Goal: Navigation & Orientation: Find specific page/section

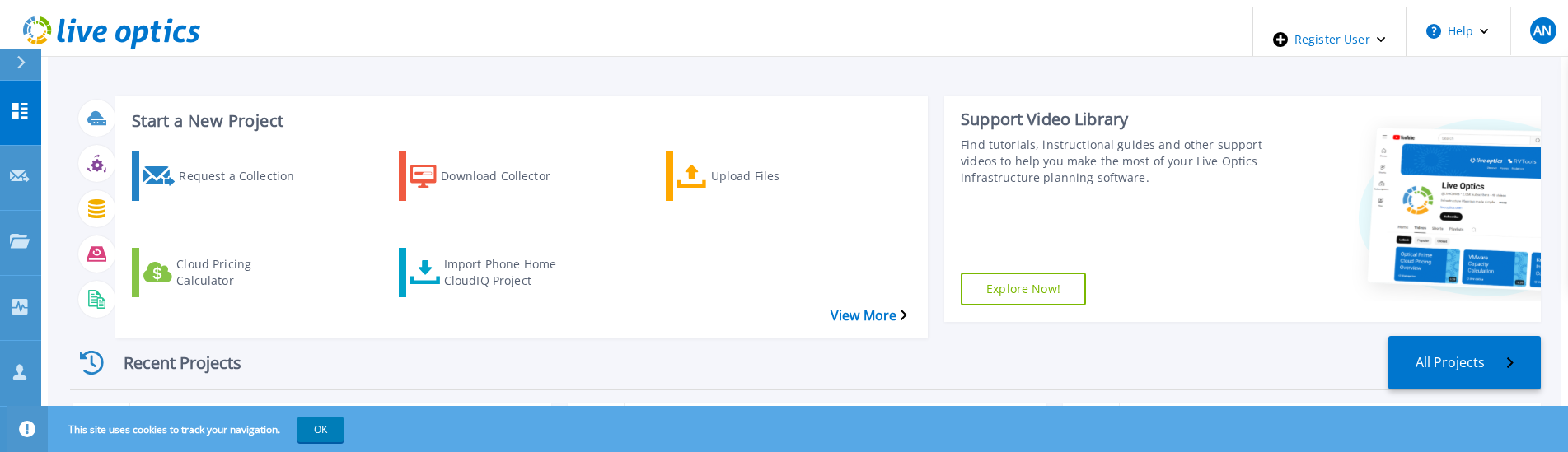
click at [618, 336] on div "Recent Projects All Projects" at bounding box center [805, 363] width 1470 height 54
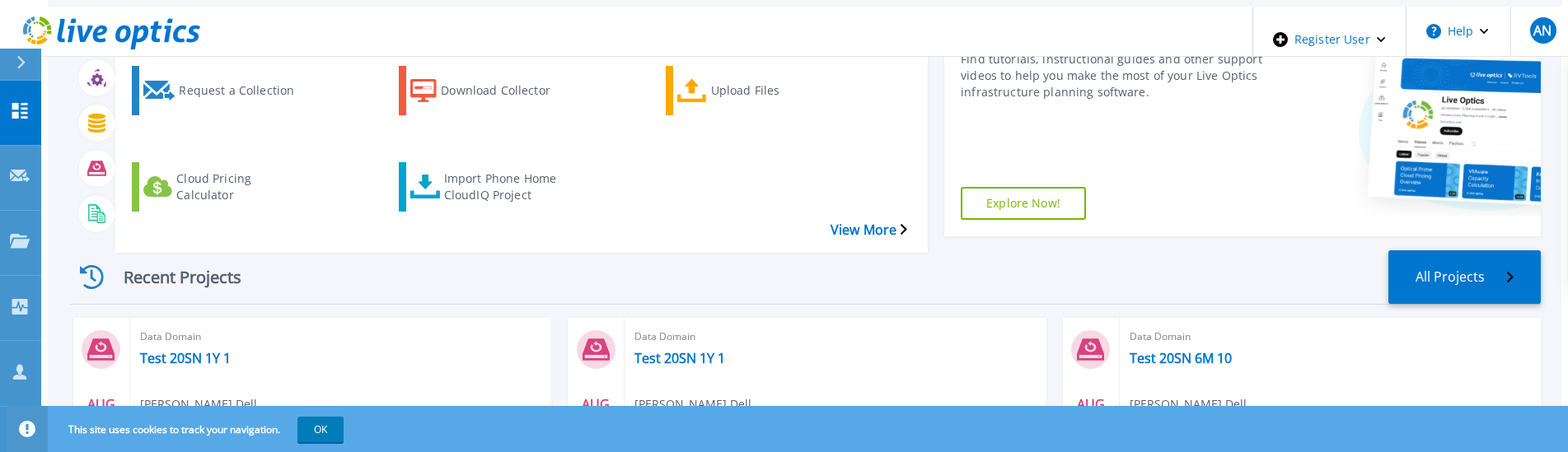
scroll to position [83, 0]
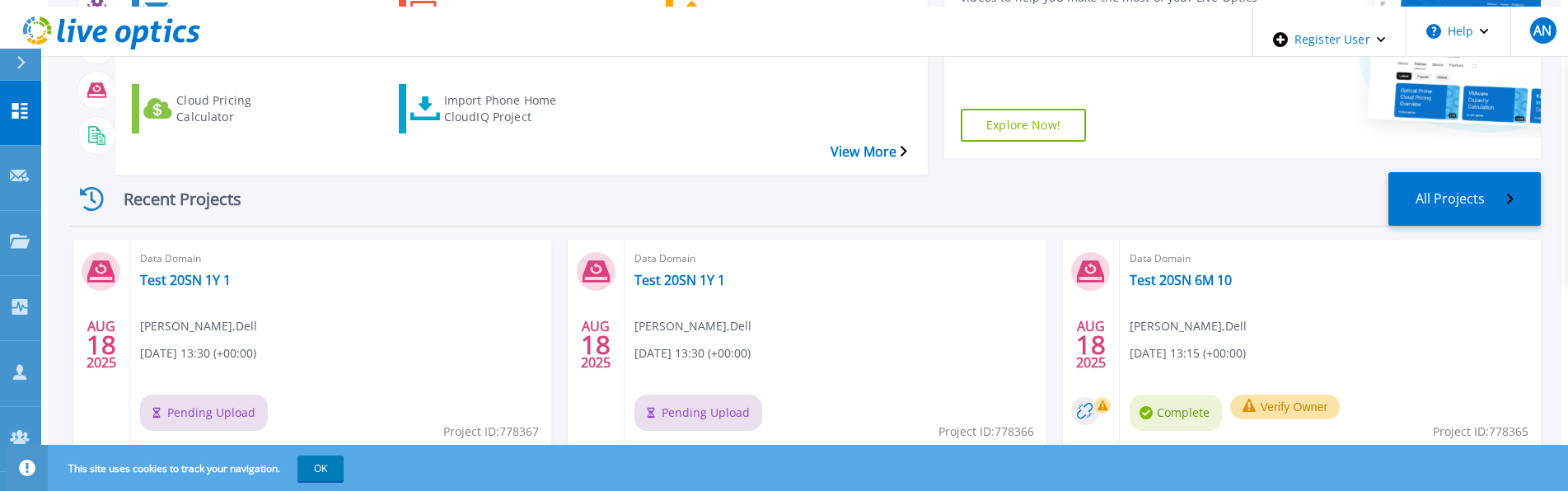
scroll to position [165, 0]
click at [769, 172] on div "Recent Projects All Projects" at bounding box center [805, 198] width 1470 height 54
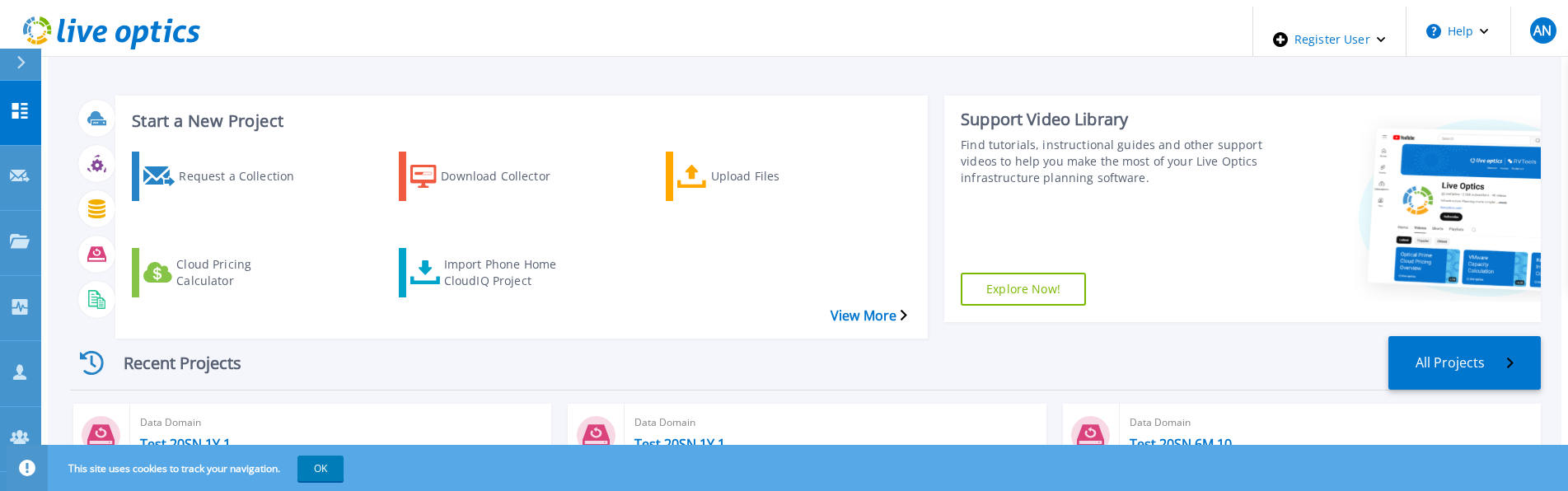
click at [130, 38] on icon at bounding box center [111, 33] width 177 height 34
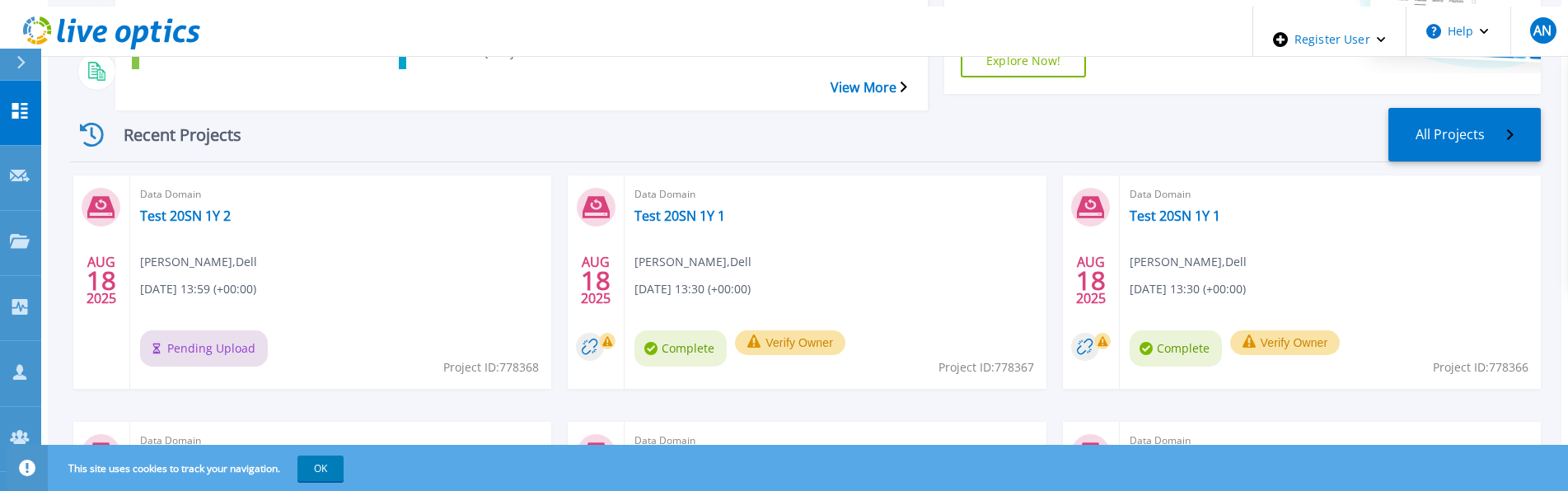
scroll to position [273, 0]
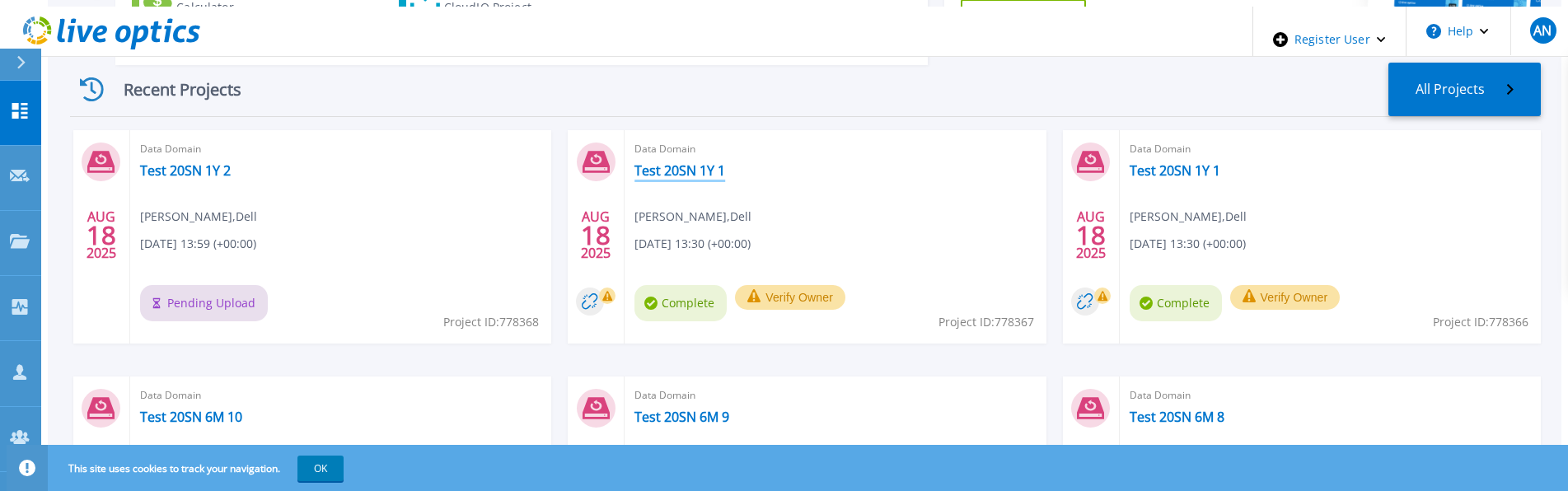
click at [658, 162] on link "Test 20SN 1Y 1" at bounding box center [679, 170] width 91 height 17
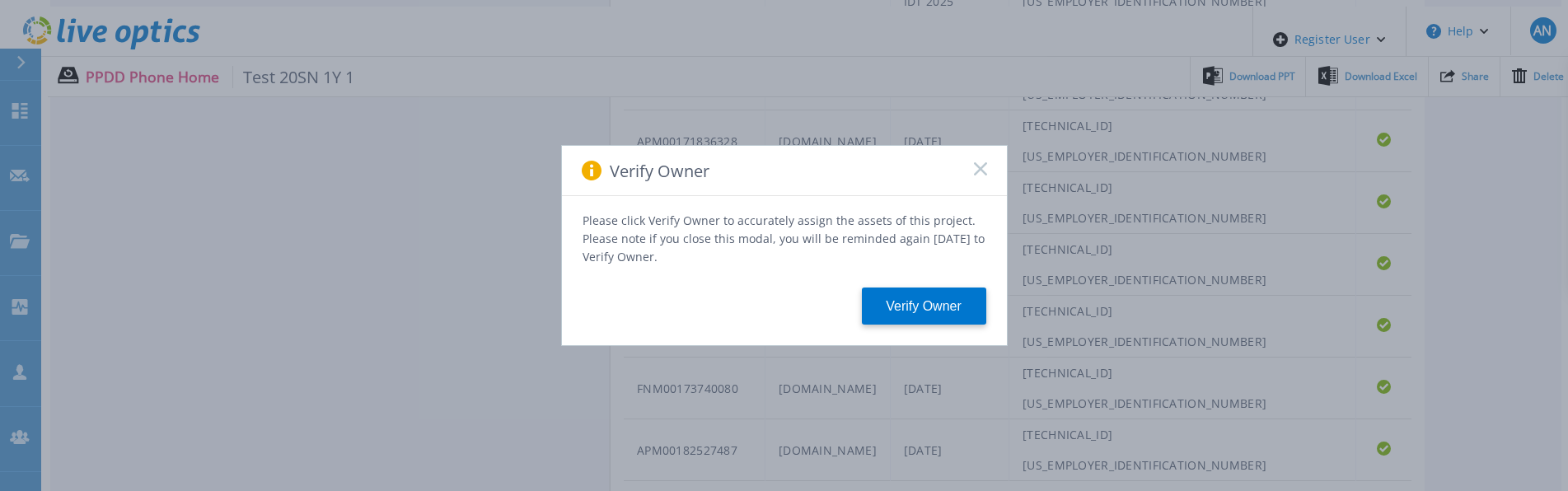
scroll to position [1306, 0]
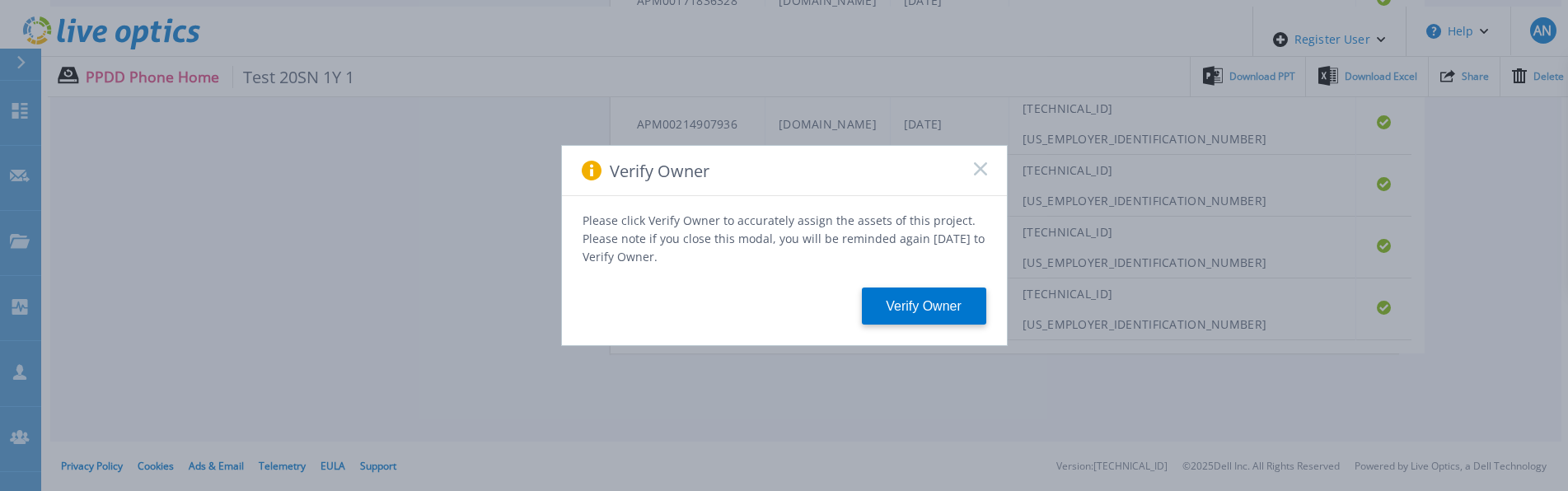
click at [978, 172] on icon at bounding box center [980, 168] width 13 height 13
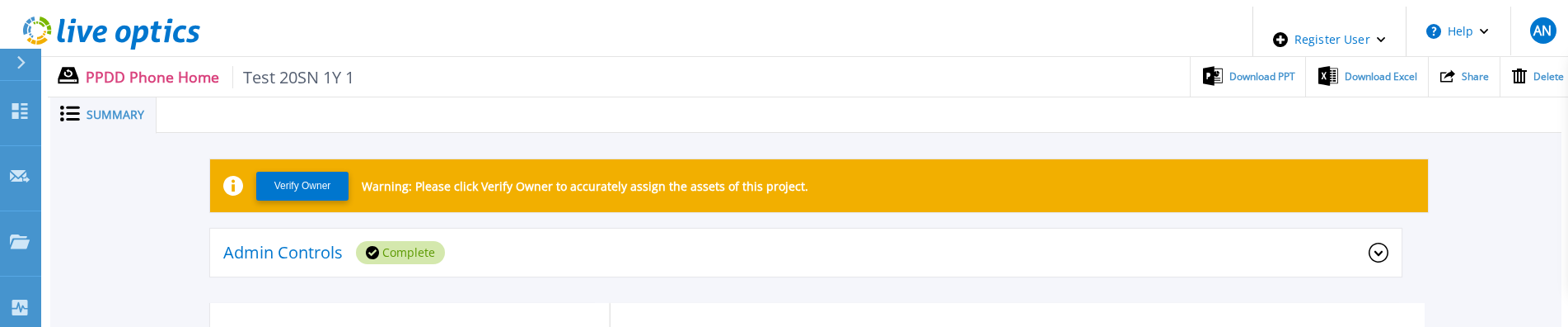
click at [132, 28] on icon at bounding box center [111, 33] width 177 height 34
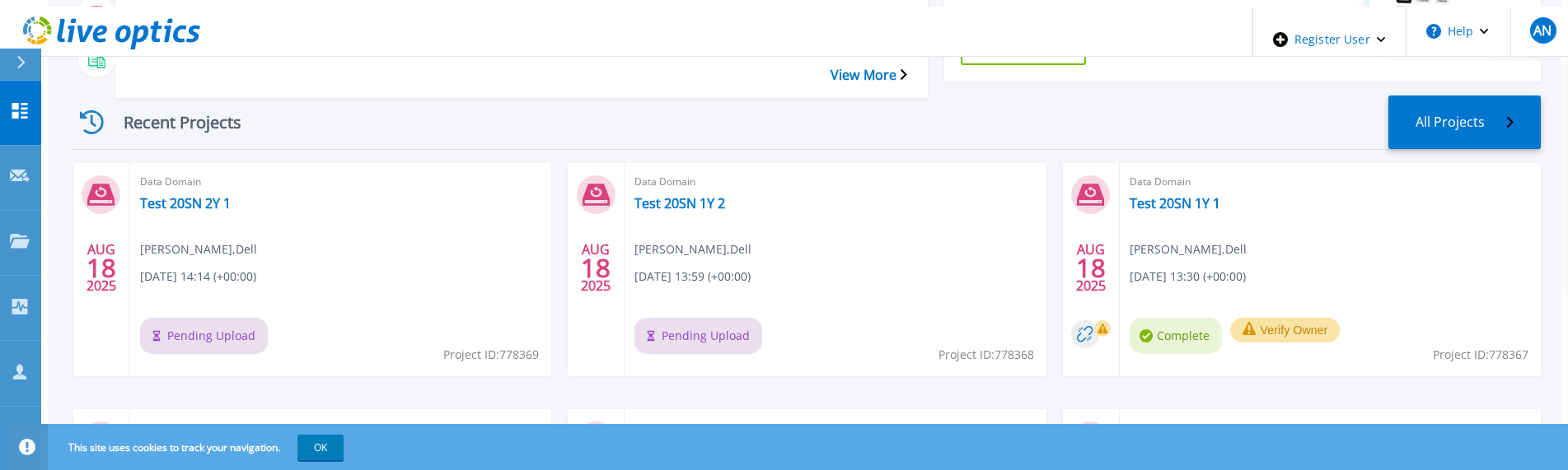
scroll to position [247, 0]
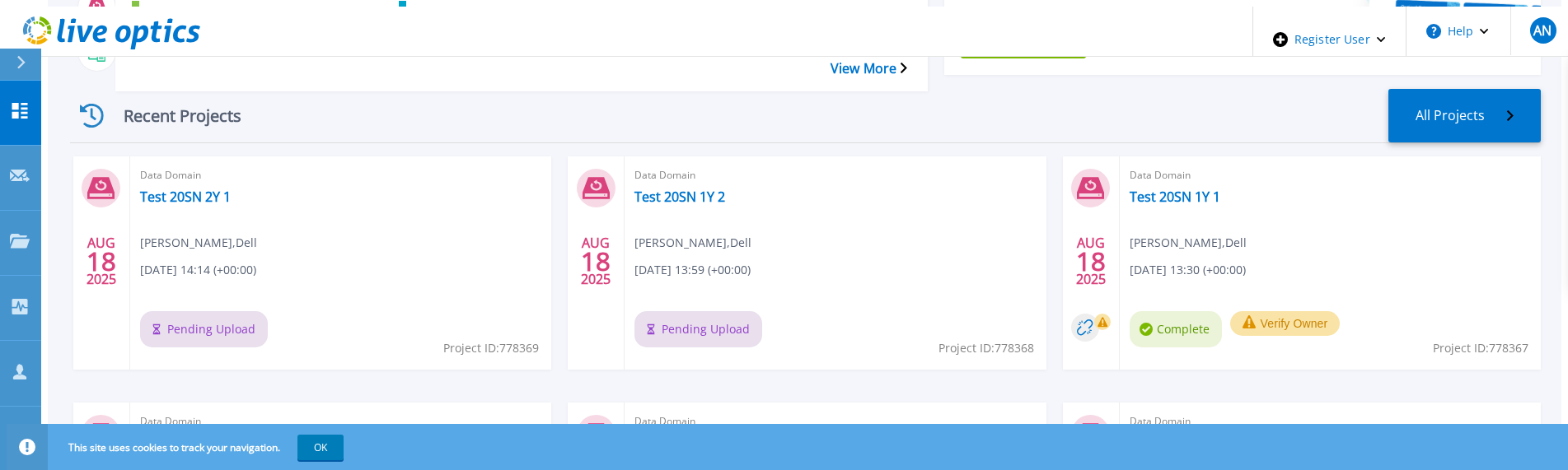
click at [568, 330] on div "[DATE] Data Domain Test 20SN 2Y 1 [PERSON_NAME] , Dell [DATE] 14:14 (+00:00) Pe…" at bounding box center [799, 403] width 1484 height 493
click at [159, 17] on icon at bounding box center [111, 33] width 177 height 34
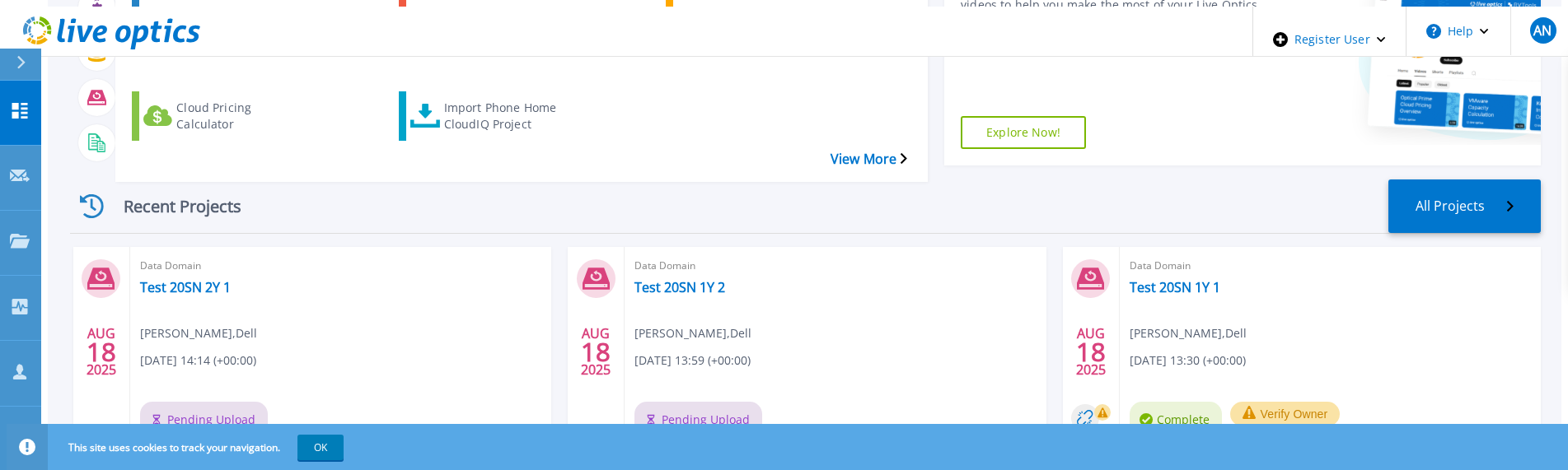
scroll to position [164, 0]
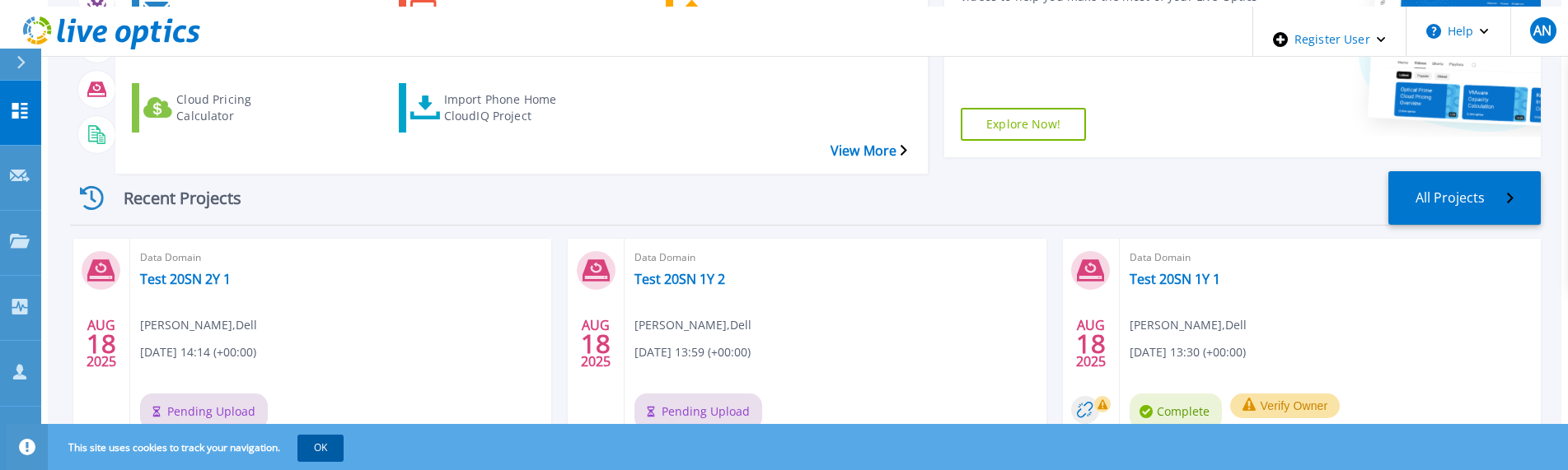
click at [313, 453] on button "OK" at bounding box center [320, 446] width 46 height 25
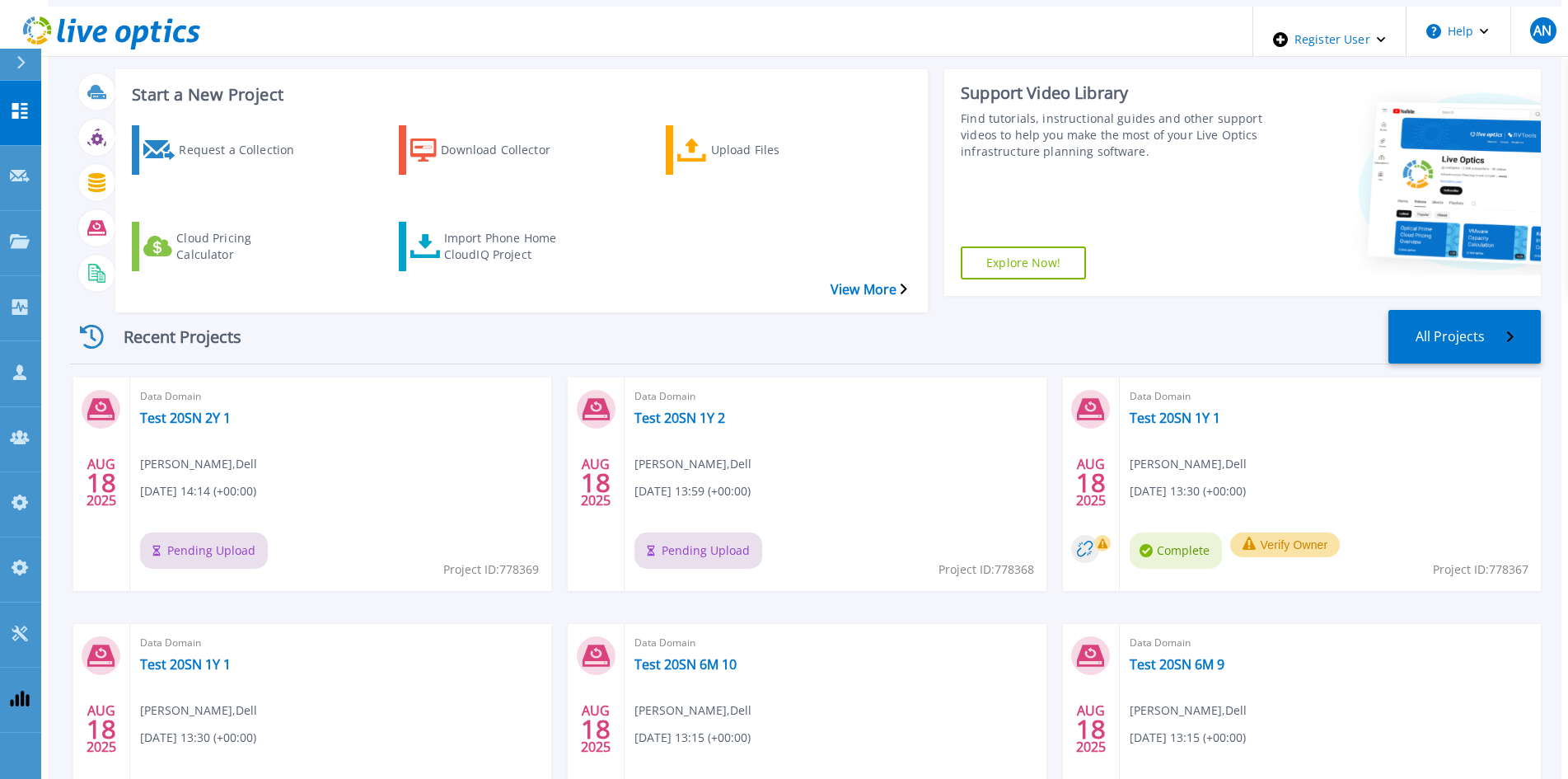
scroll to position [0, 0]
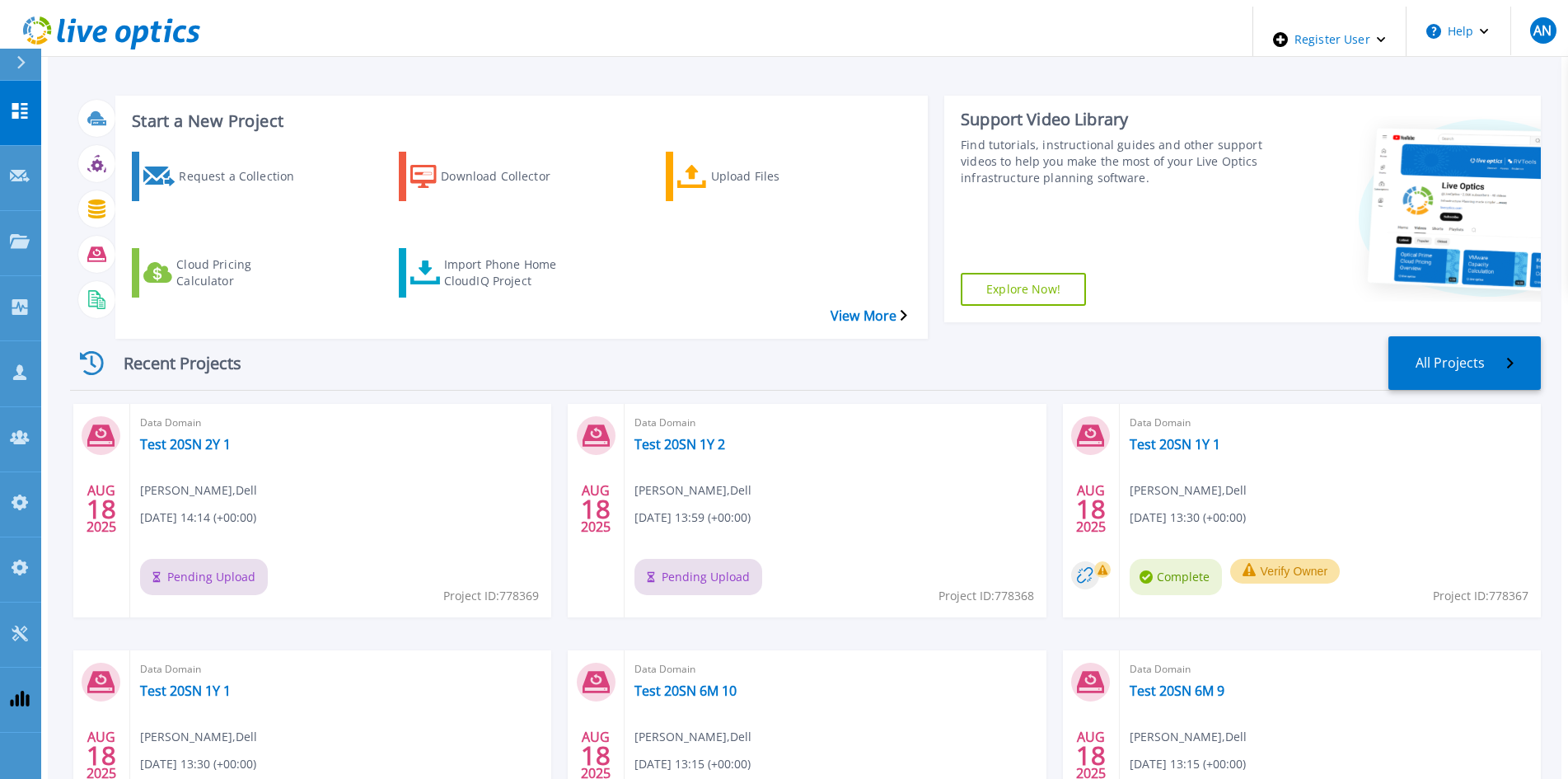
click at [130, 25] on icon at bounding box center [139, 37] width 18 height 24
click at [134, 25] on icon at bounding box center [139, 37] width 18 height 24
click at [522, 336] on div "Recent Projects All Projects" at bounding box center [805, 363] width 1470 height 54
click at [131, 33] on icon at bounding box center [139, 37] width 18 height 24
click at [664, 436] on link "Test 20SN 1Y 2" at bounding box center [679, 444] width 91 height 17
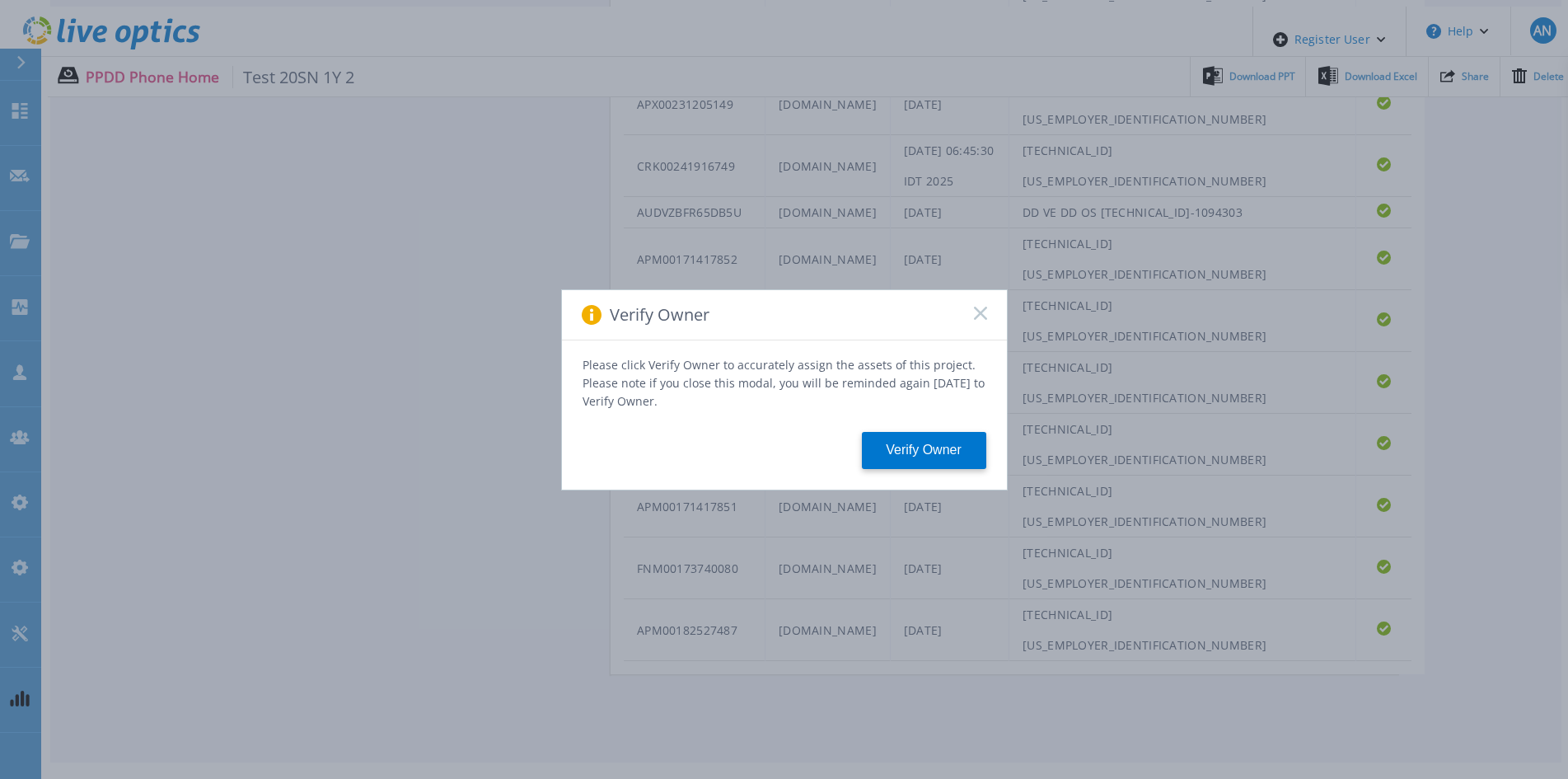
scroll to position [1019, 0]
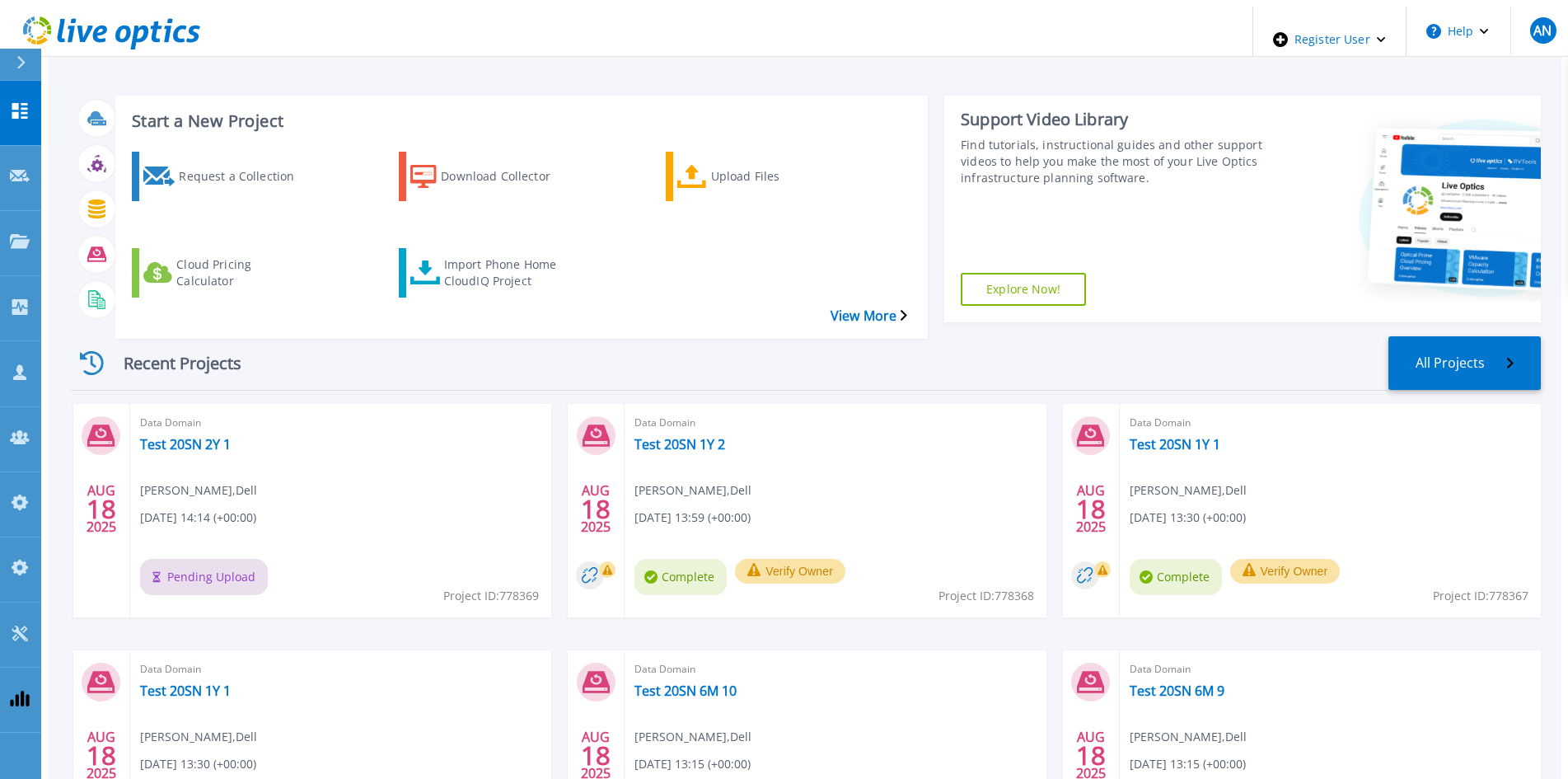
click at [332, 281] on div "Start a New Project Request a Collection Download Collector Upload Files Cloud …" at bounding box center [805, 203] width 1470 height 240
click at [139, 30] on icon at bounding box center [139, 37] width 18 height 24
click at [138, 25] on icon at bounding box center [139, 37] width 18 height 24
click at [175, 25] on icon at bounding box center [179, 34] width 13 height 17
click at [174, 30] on icon at bounding box center [111, 33] width 177 height 34
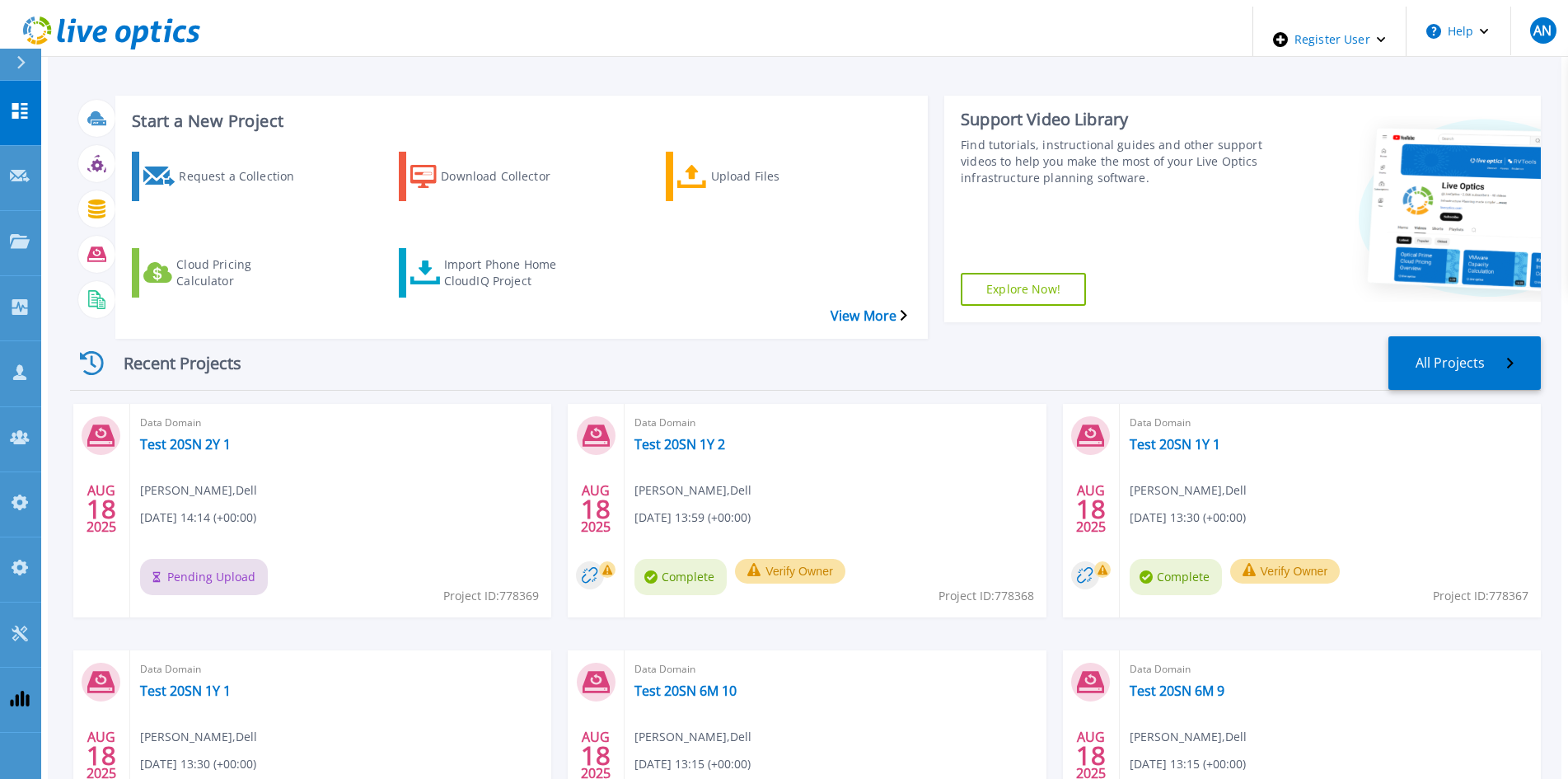
click at [389, 336] on div "Recent Projects All Projects" at bounding box center [805, 363] width 1470 height 54
click at [166, 17] on icon at bounding box center [111, 33] width 177 height 34
click at [133, 17] on icon at bounding box center [111, 33] width 177 height 34
click at [108, 30] on icon at bounding box center [111, 33] width 177 height 34
click at [280, 336] on div "Recent Projects All Projects" at bounding box center [805, 363] width 1470 height 54
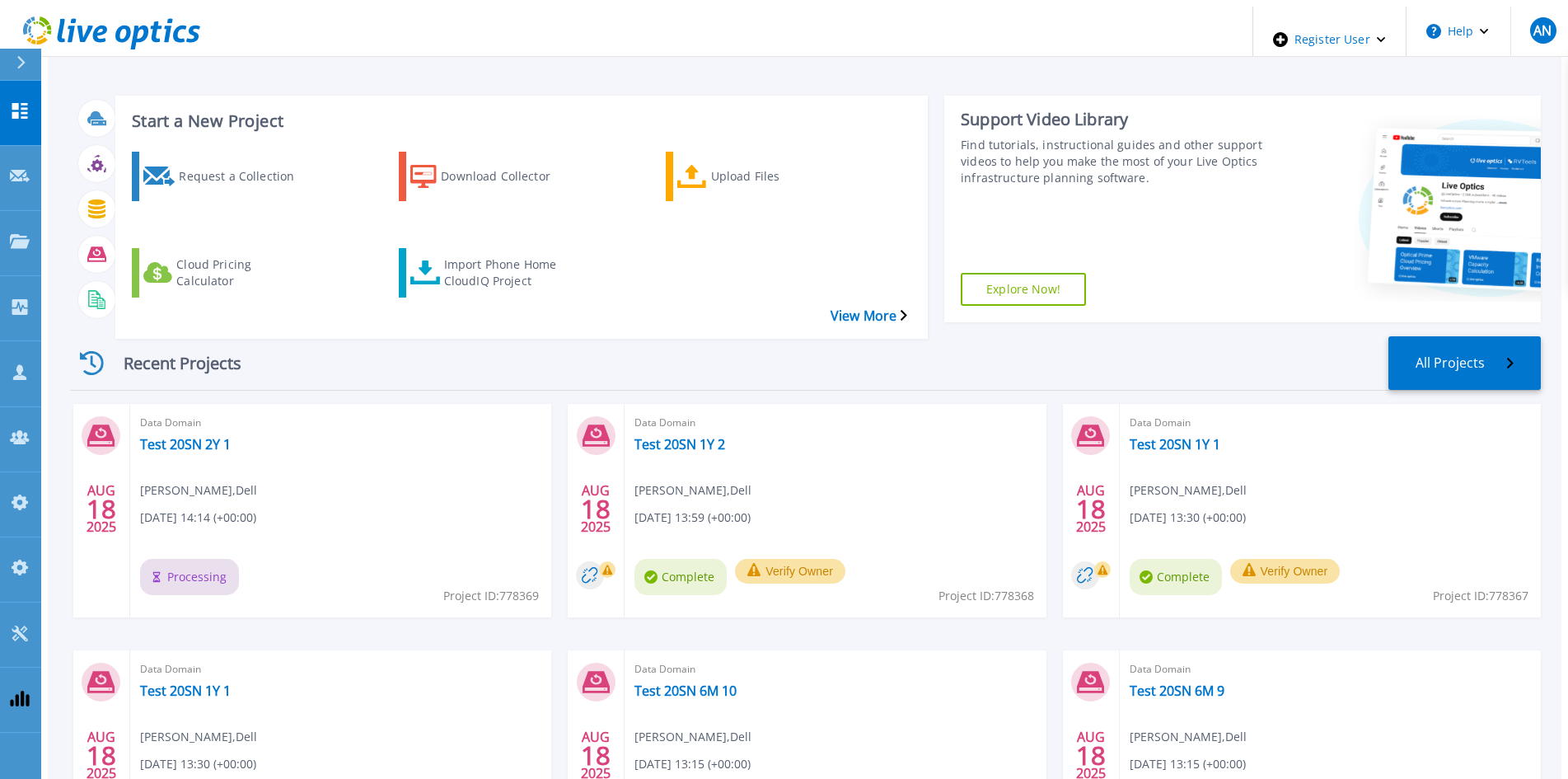
click at [139, 25] on icon at bounding box center [139, 37] width 18 height 24
click at [375, 289] on div "Start a New Project Request a Collection Download Collector Upload Files Cloud …" at bounding box center [805, 203] width 1470 height 240
